Goal: Check status

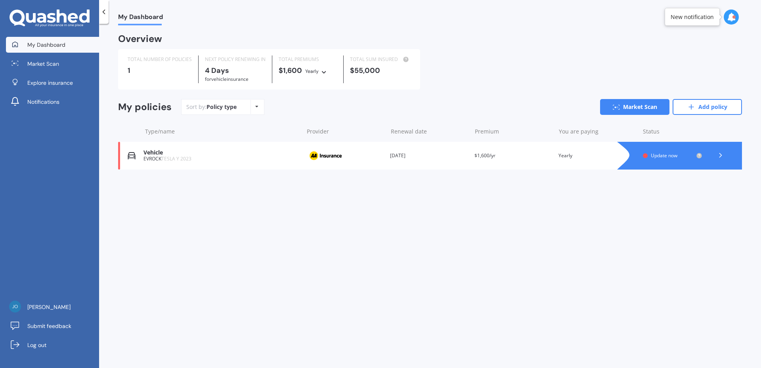
click at [160, 158] on div "EVROCK TESLA Y 2023" at bounding box center [222, 159] width 156 height 6
